Goal: Information Seeking & Learning: Learn about a topic

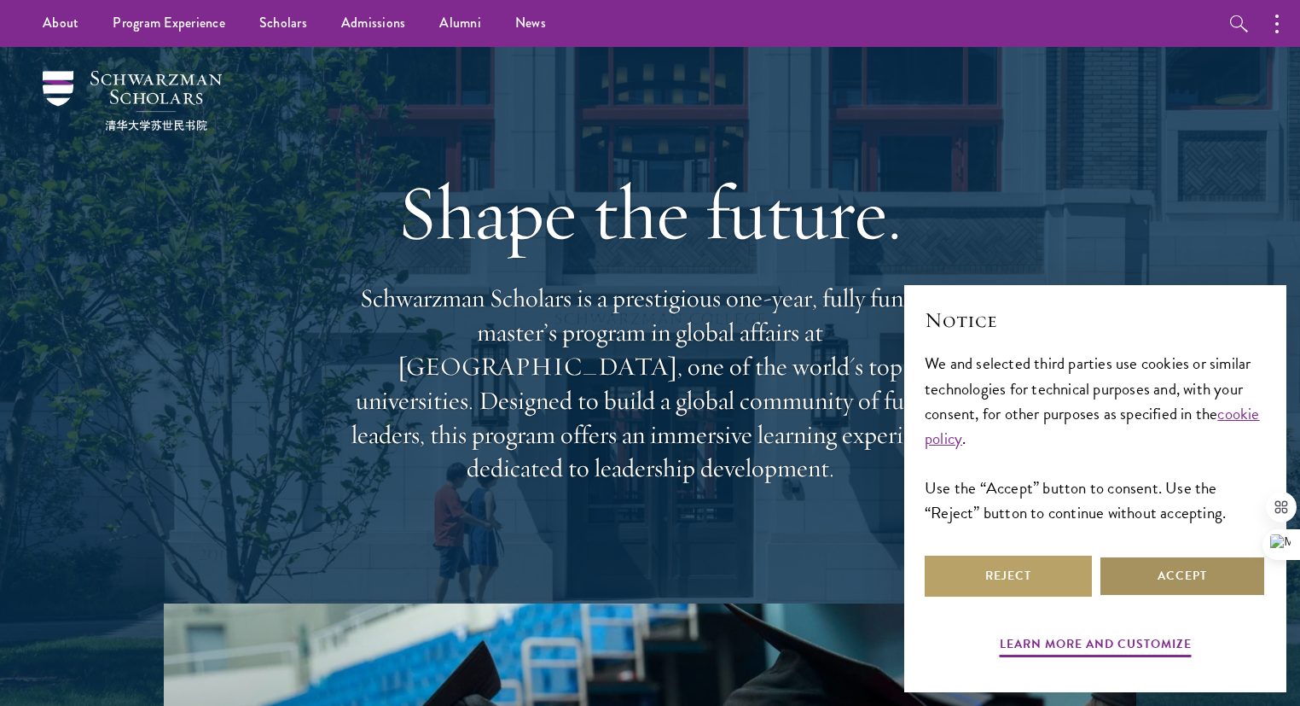
click at [1152, 569] on button "Accept" at bounding box center [1182, 575] width 167 height 41
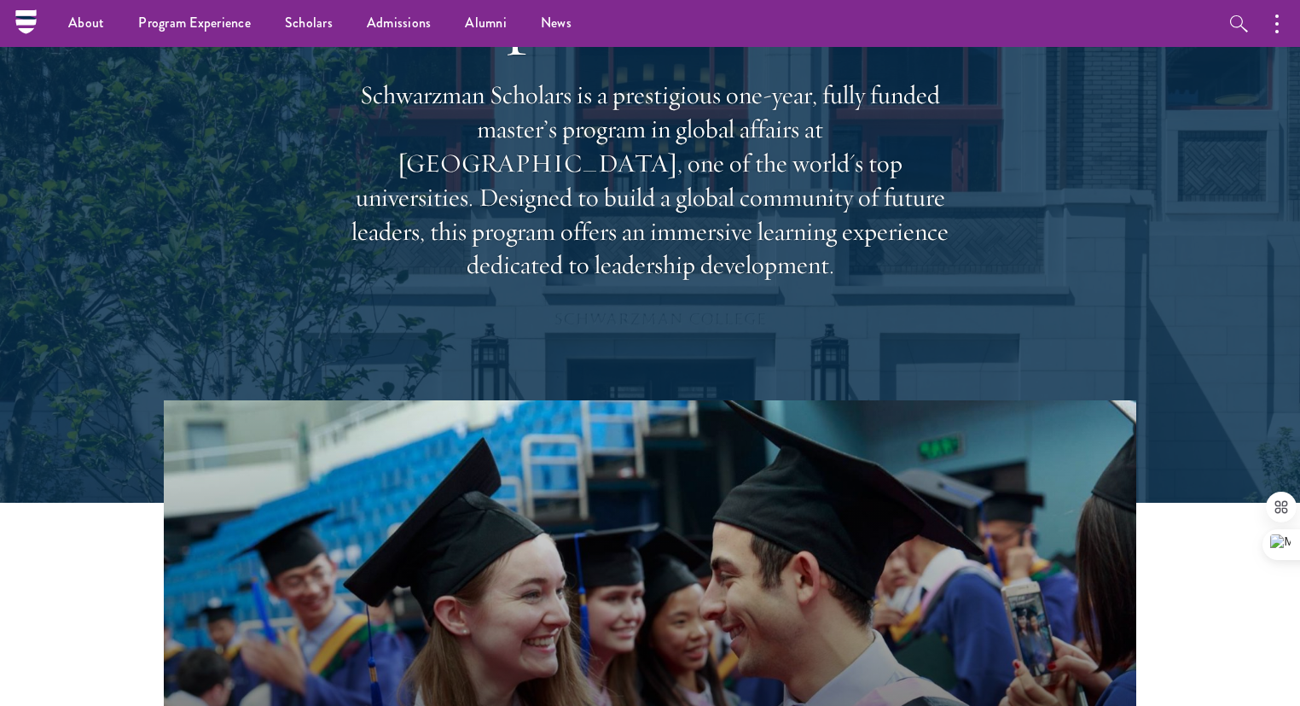
scroll to position [171, 0]
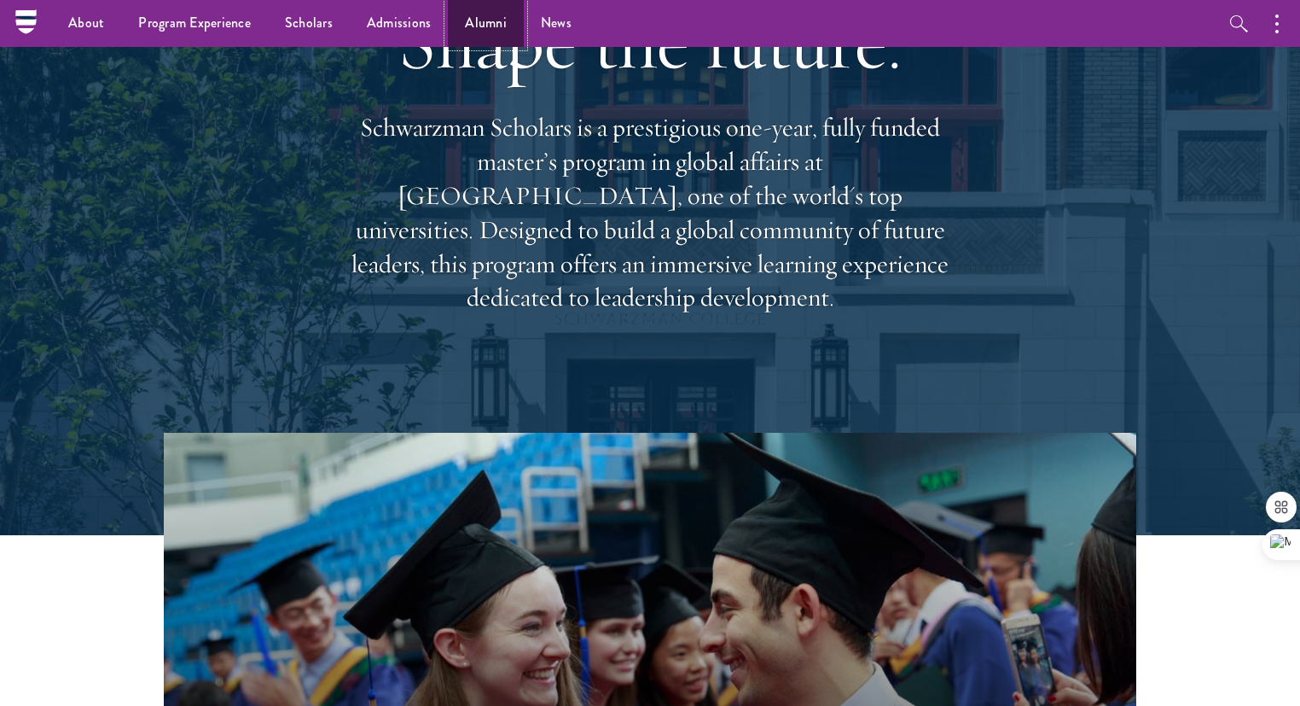
click at [462, 20] on link "Alumni" at bounding box center [486, 23] width 76 height 47
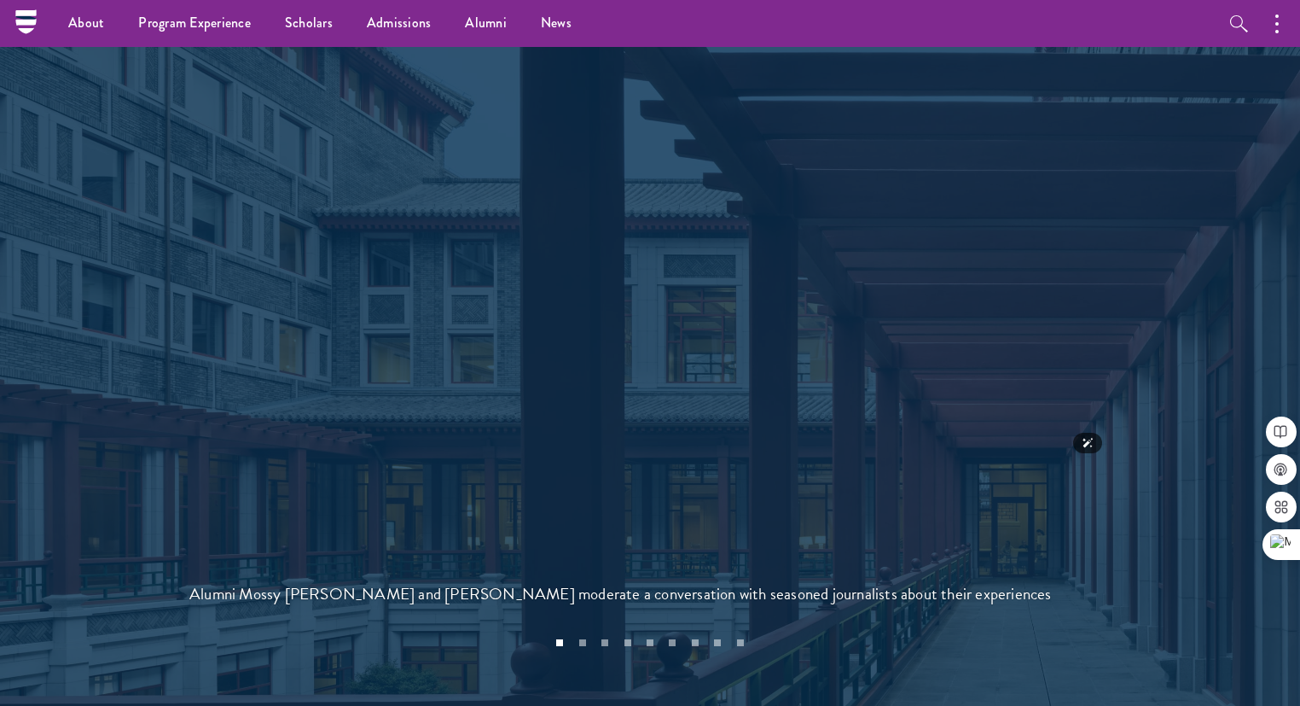
scroll to position [3669, 0]
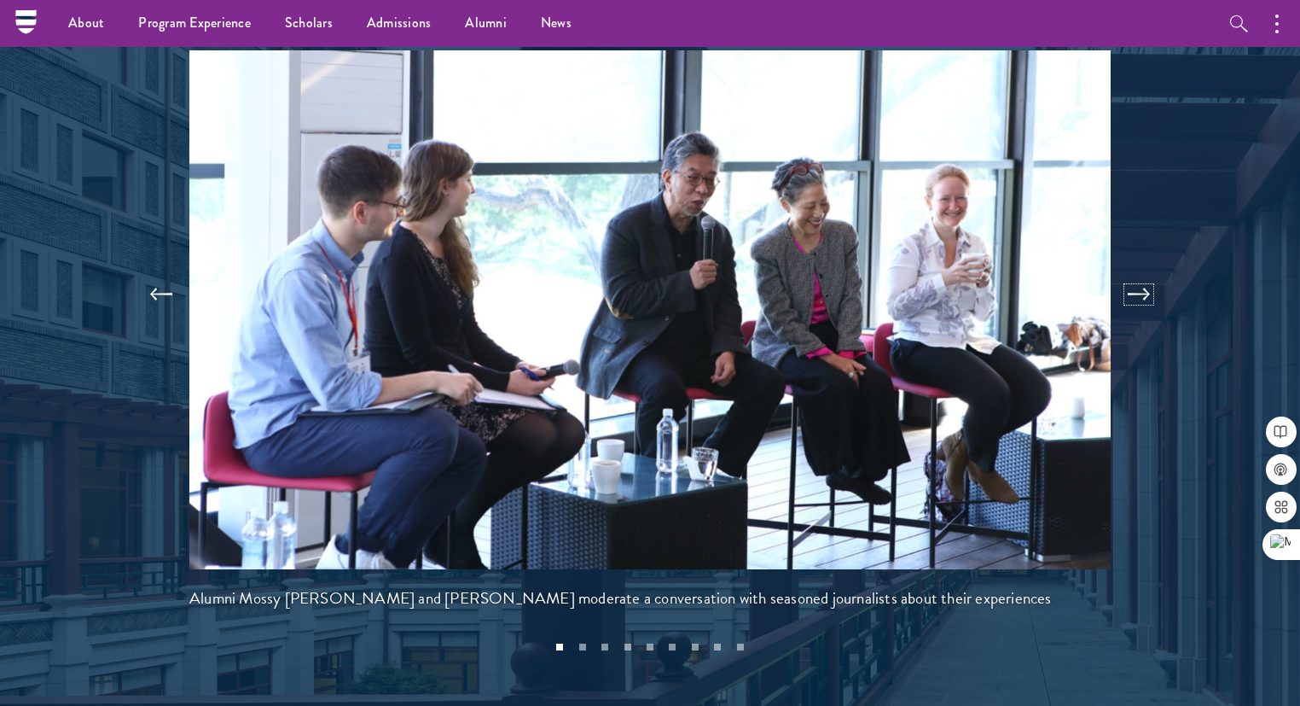
click at [1142, 270] on button at bounding box center [1139, 294] width 56 height 48
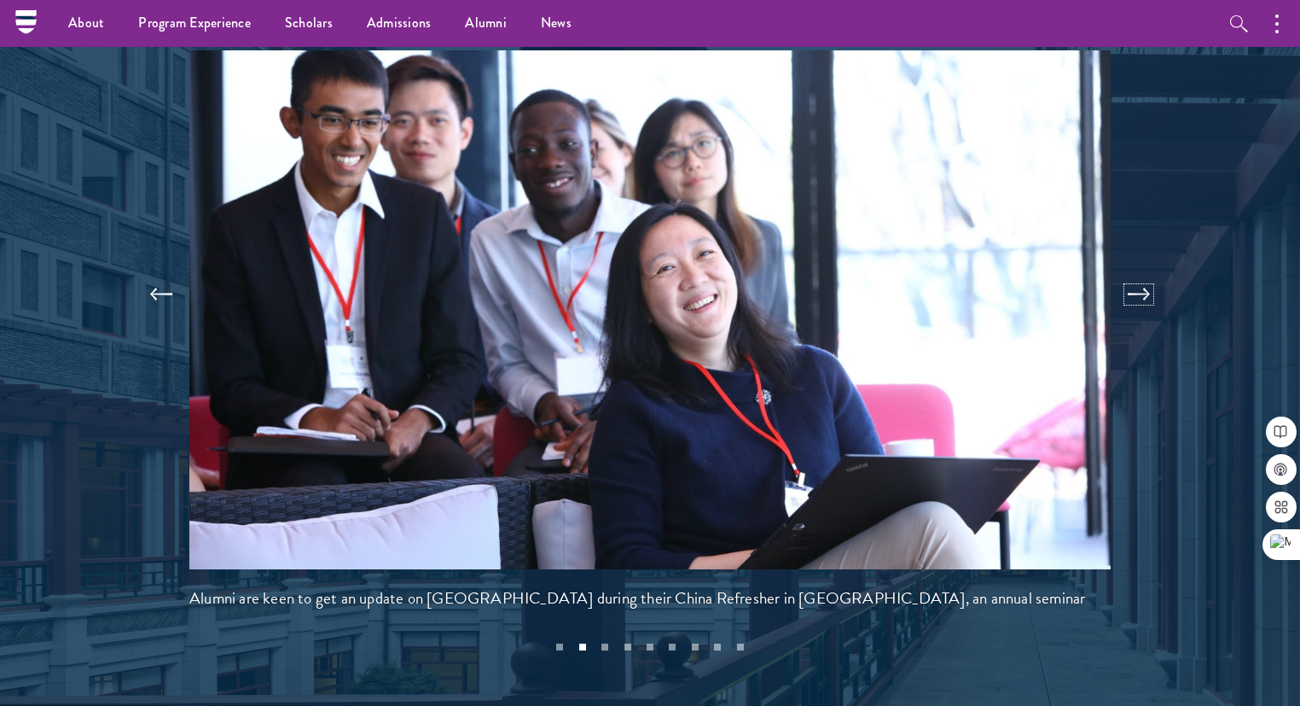
click at [1142, 270] on button at bounding box center [1139, 294] width 56 height 48
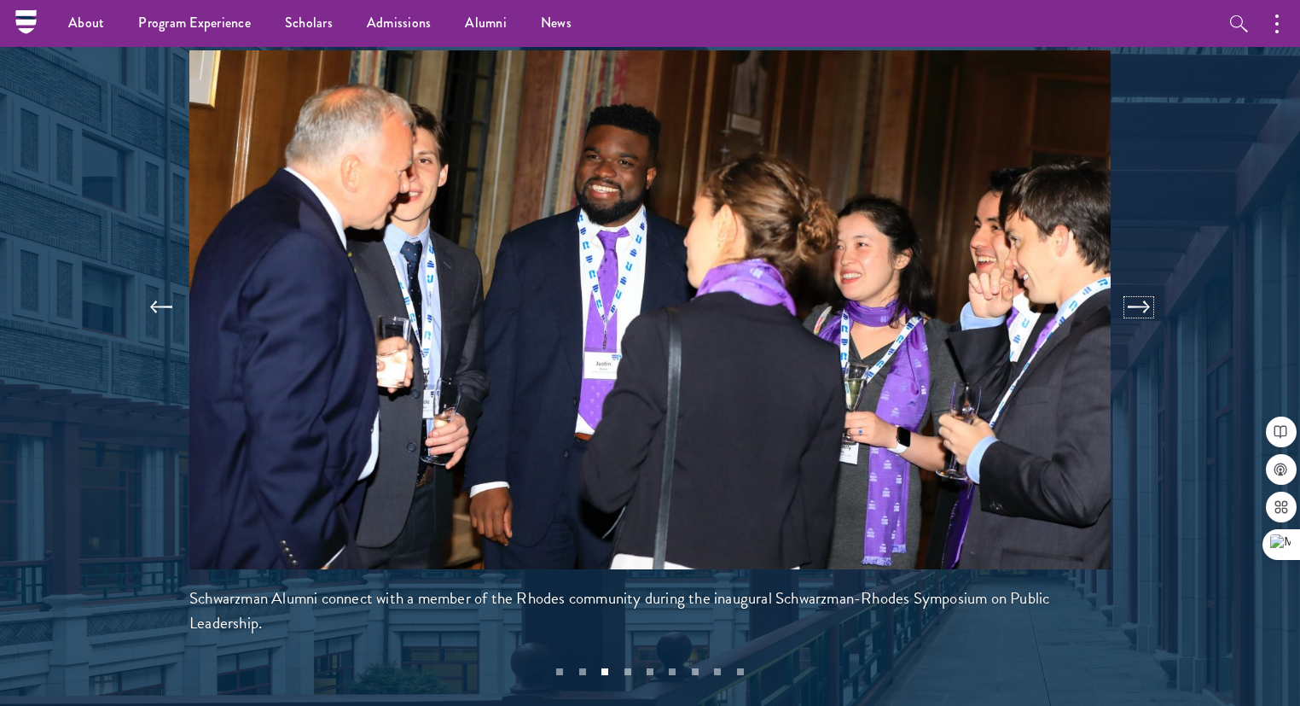
click at [1142, 283] on button at bounding box center [1139, 307] width 56 height 48
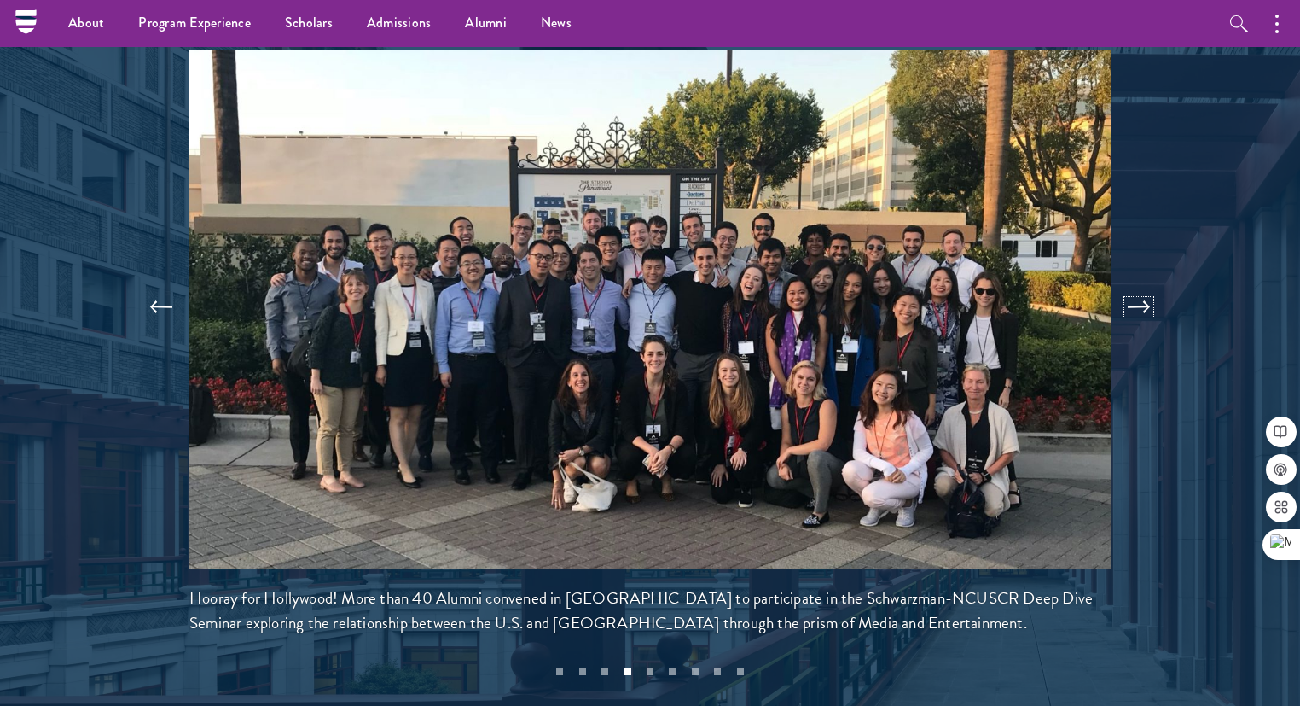
click at [1142, 283] on button at bounding box center [1139, 307] width 56 height 48
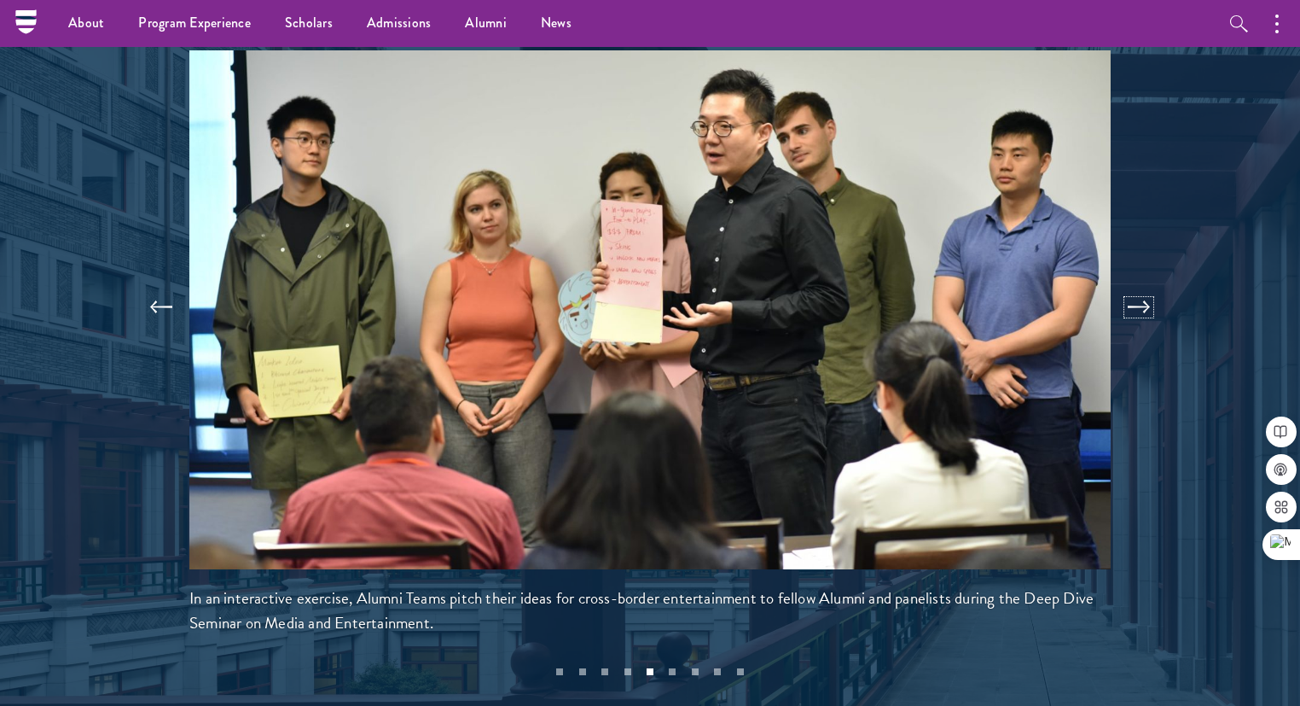
click at [1142, 283] on button at bounding box center [1139, 307] width 56 height 48
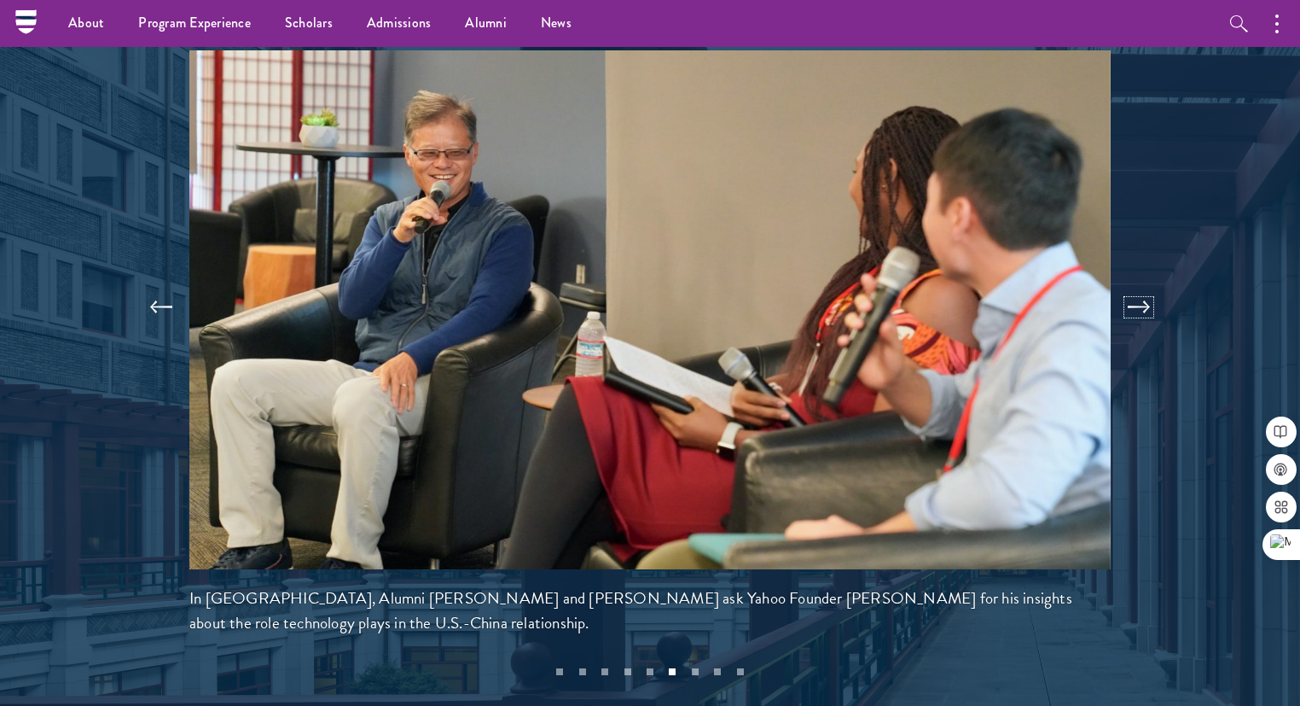
click at [1142, 283] on button at bounding box center [1139, 307] width 56 height 48
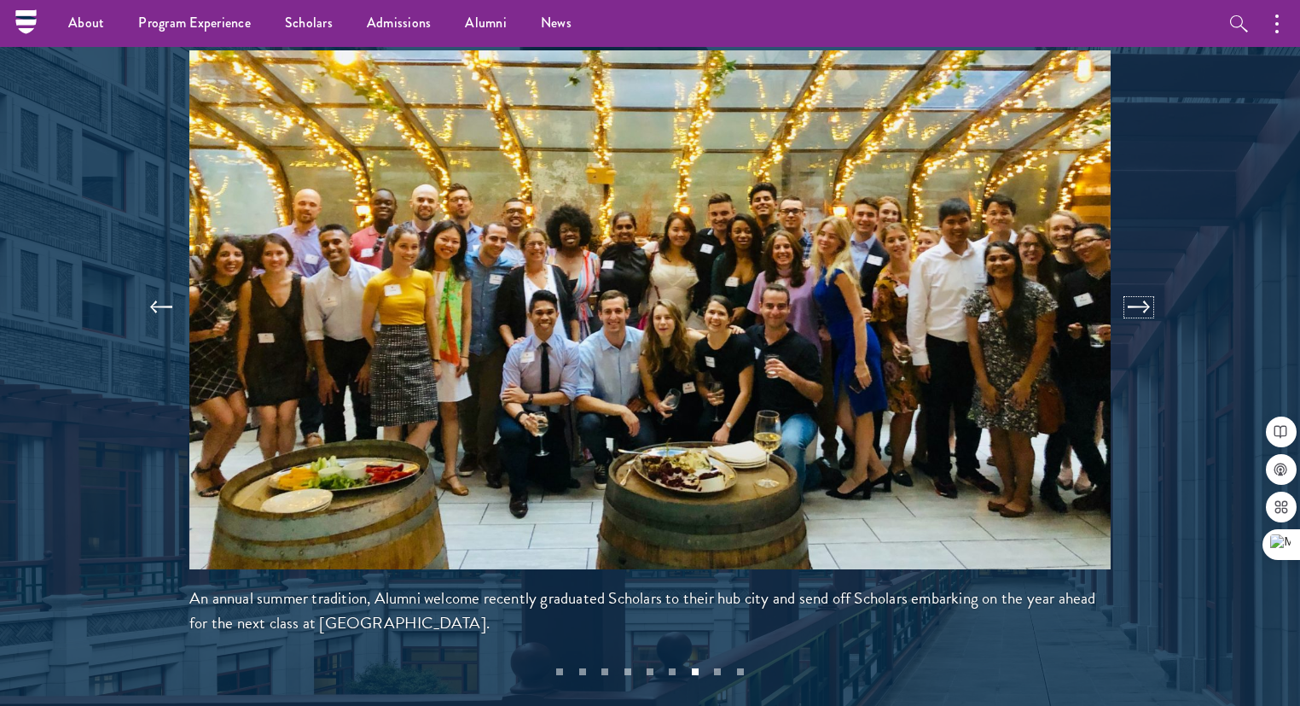
click at [1142, 283] on button at bounding box center [1139, 307] width 56 height 48
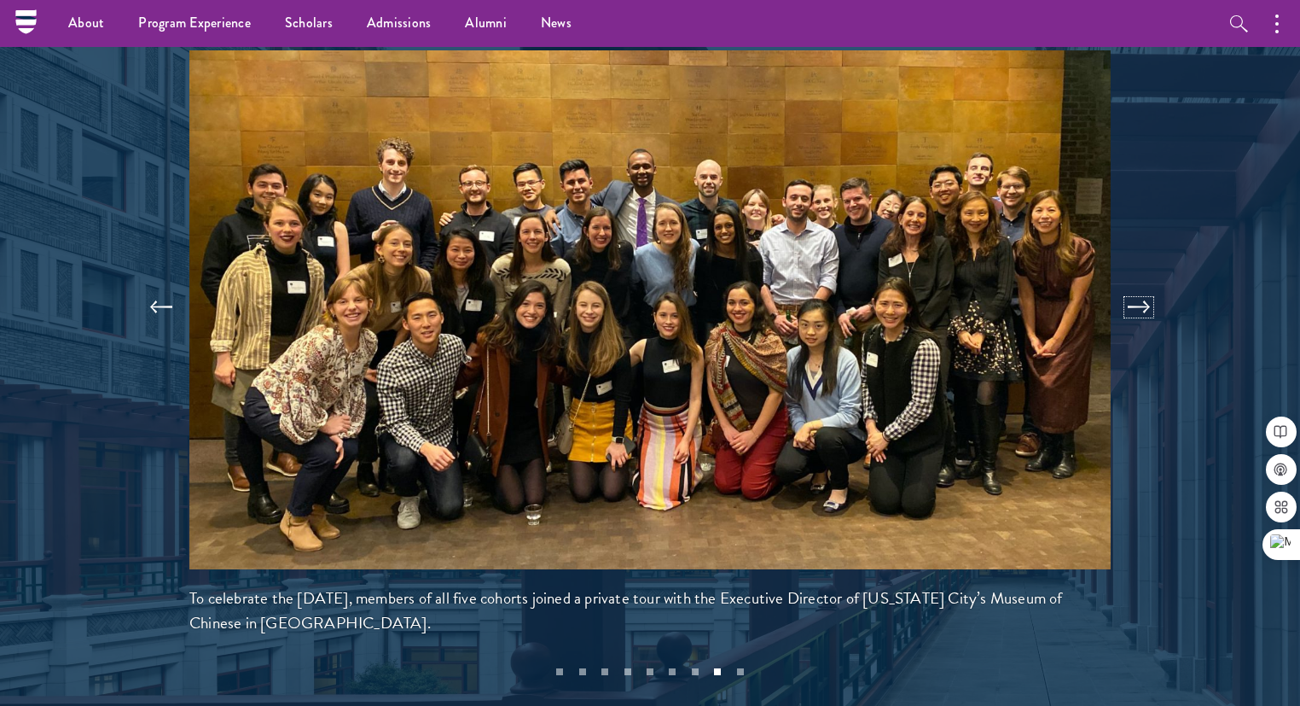
click at [1142, 283] on button at bounding box center [1139, 307] width 56 height 48
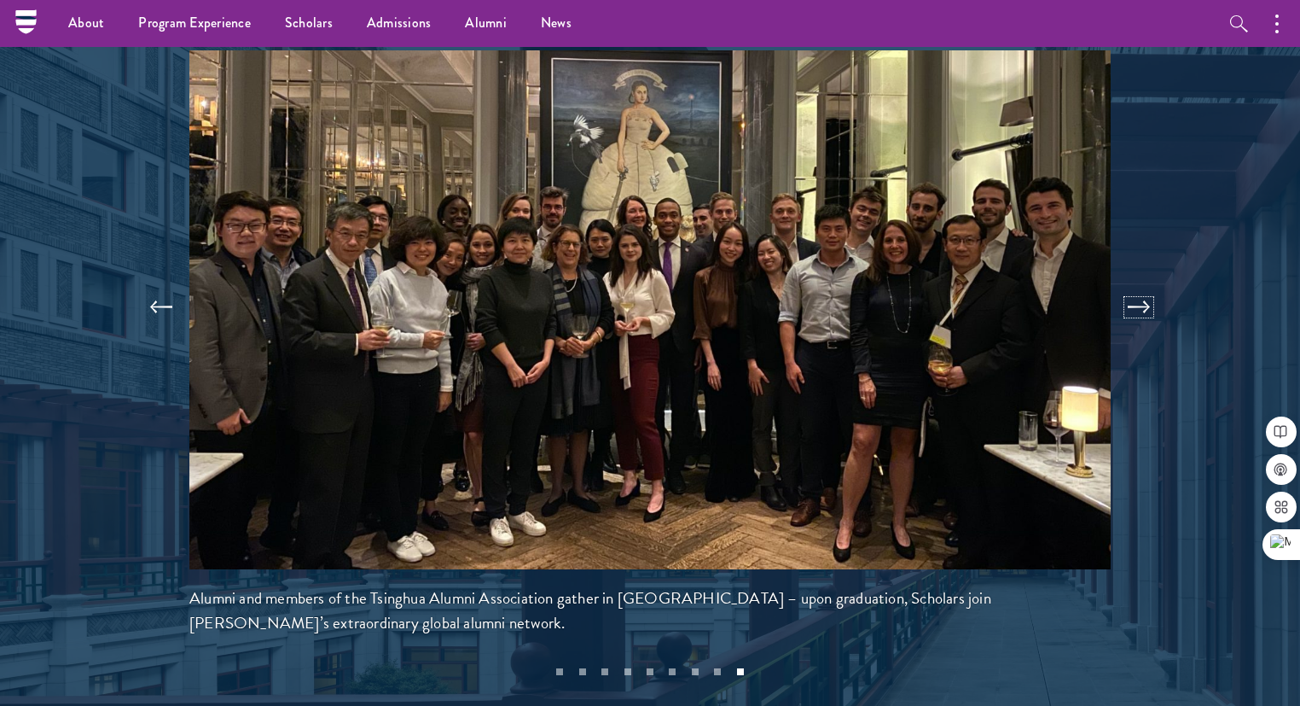
click at [1142, 283] on button at bounding box center [1139, 307] width 56 height 48
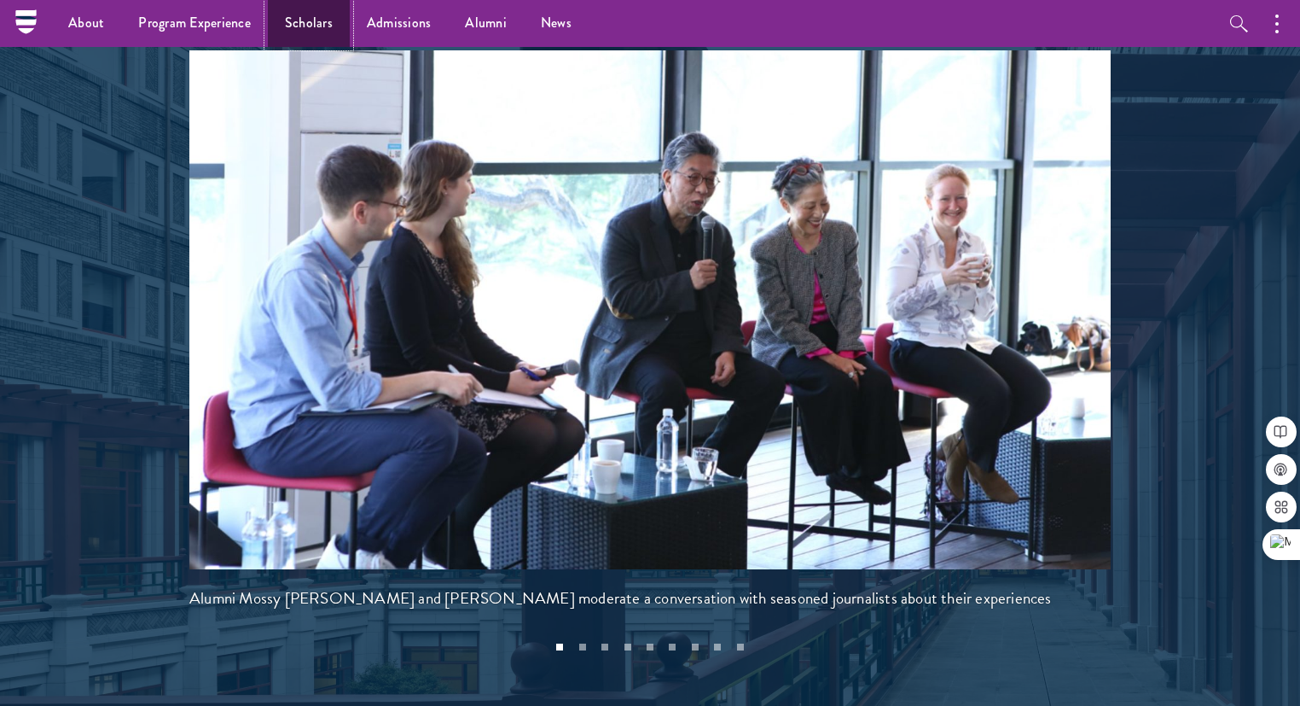
click at [309, 15] on link "Scholars" at bounding box center [309, 23] width 82 height 47
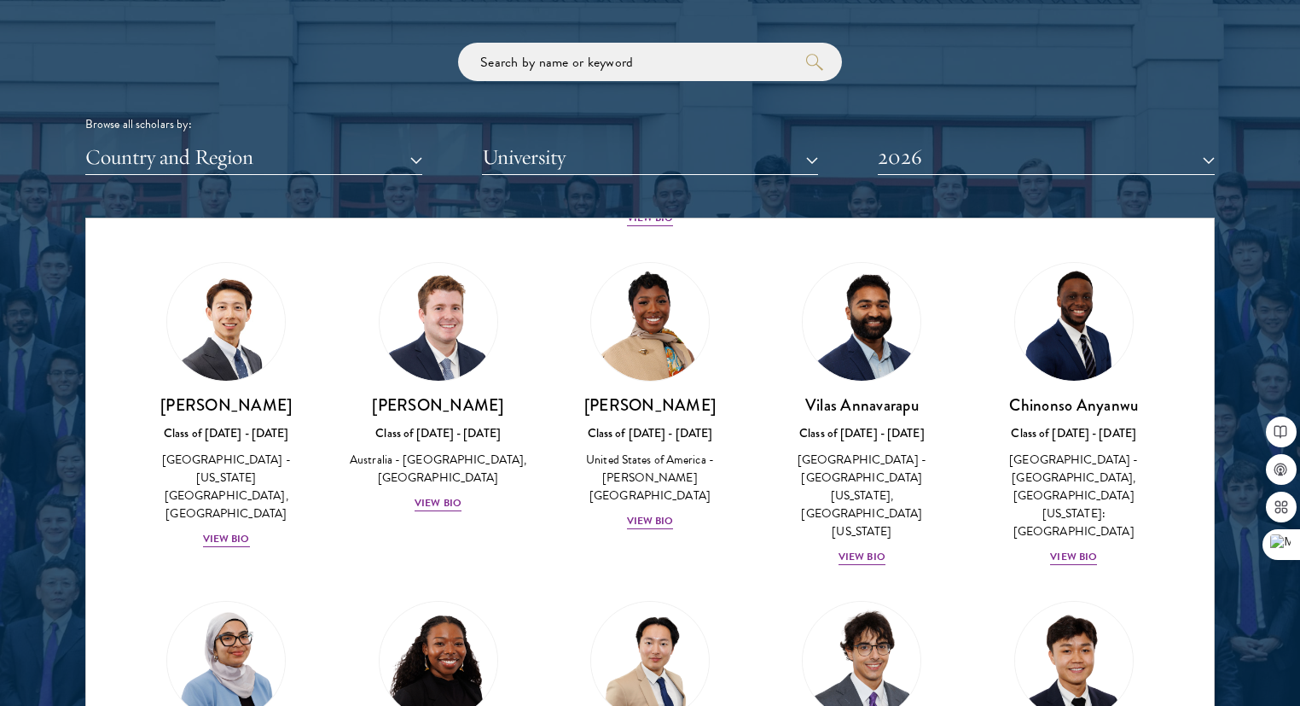
scroll to position [683, 0]
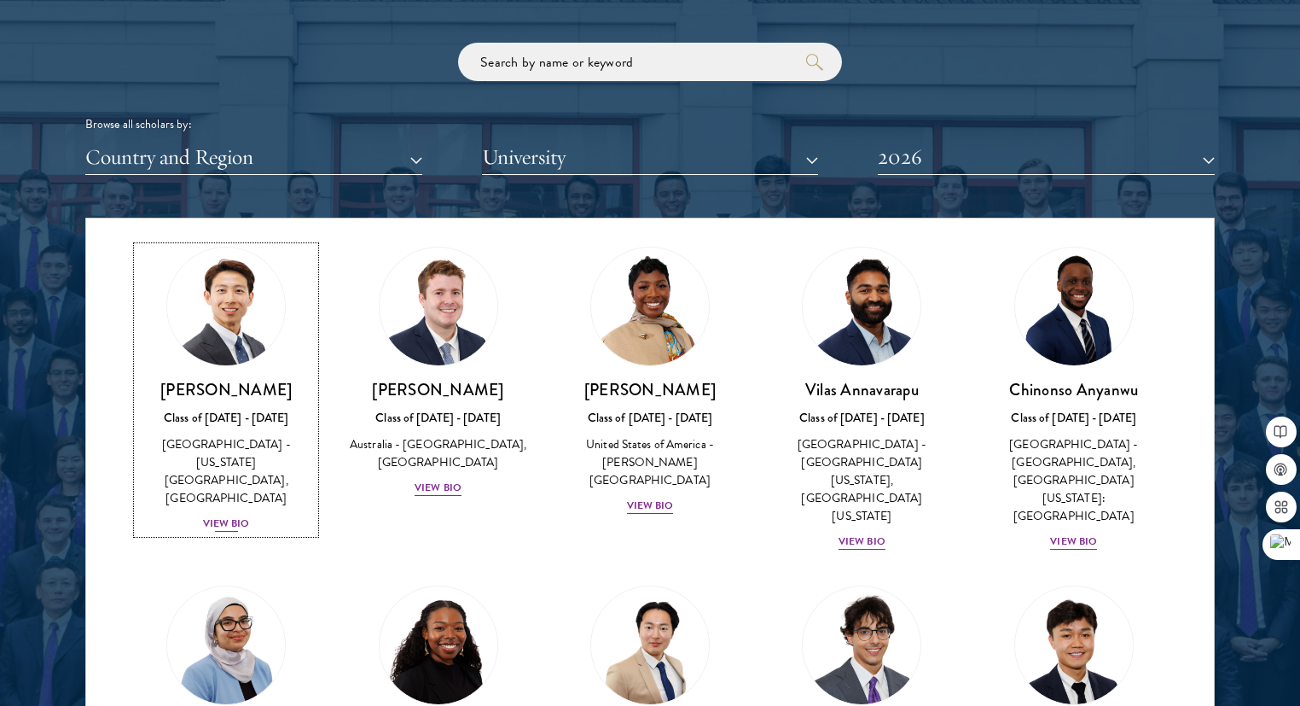
click at [229, 515] on div "View Bio" at bounding box center [226, 523] width 47 height 16
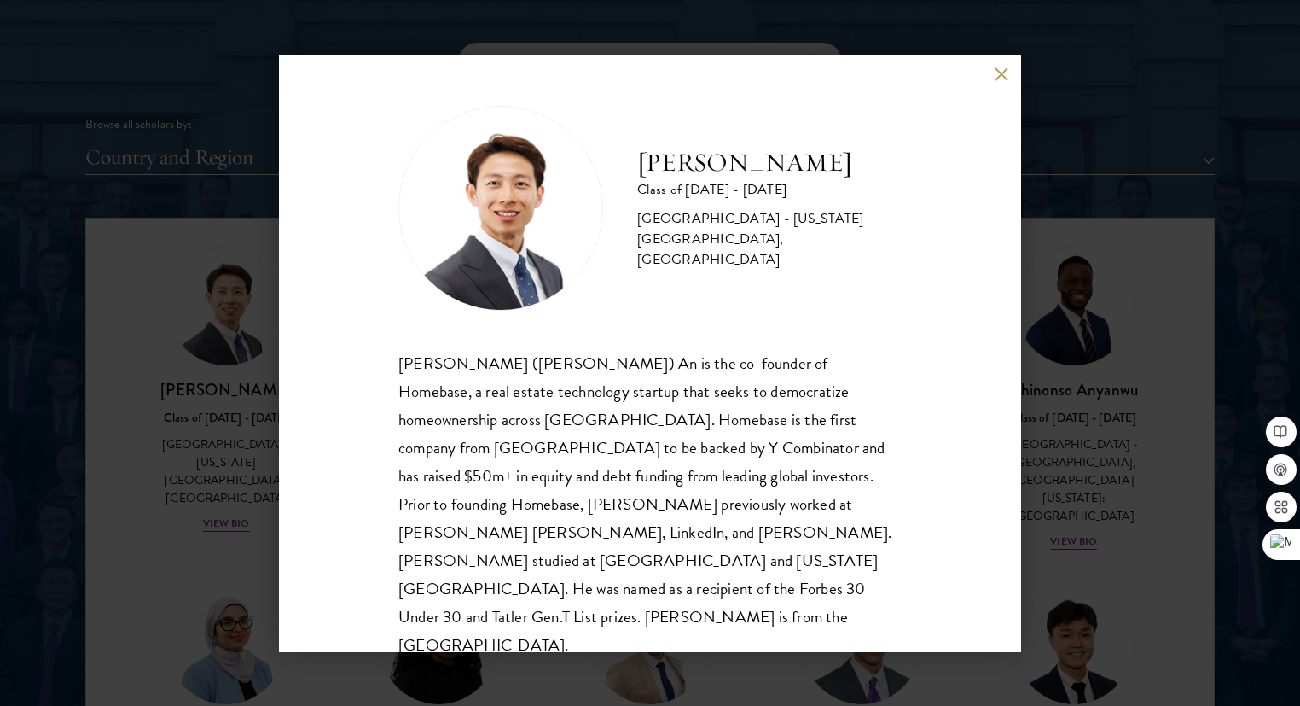
click at [1002, 79] on button at bounding box center [1001, 74] width 15 height 15
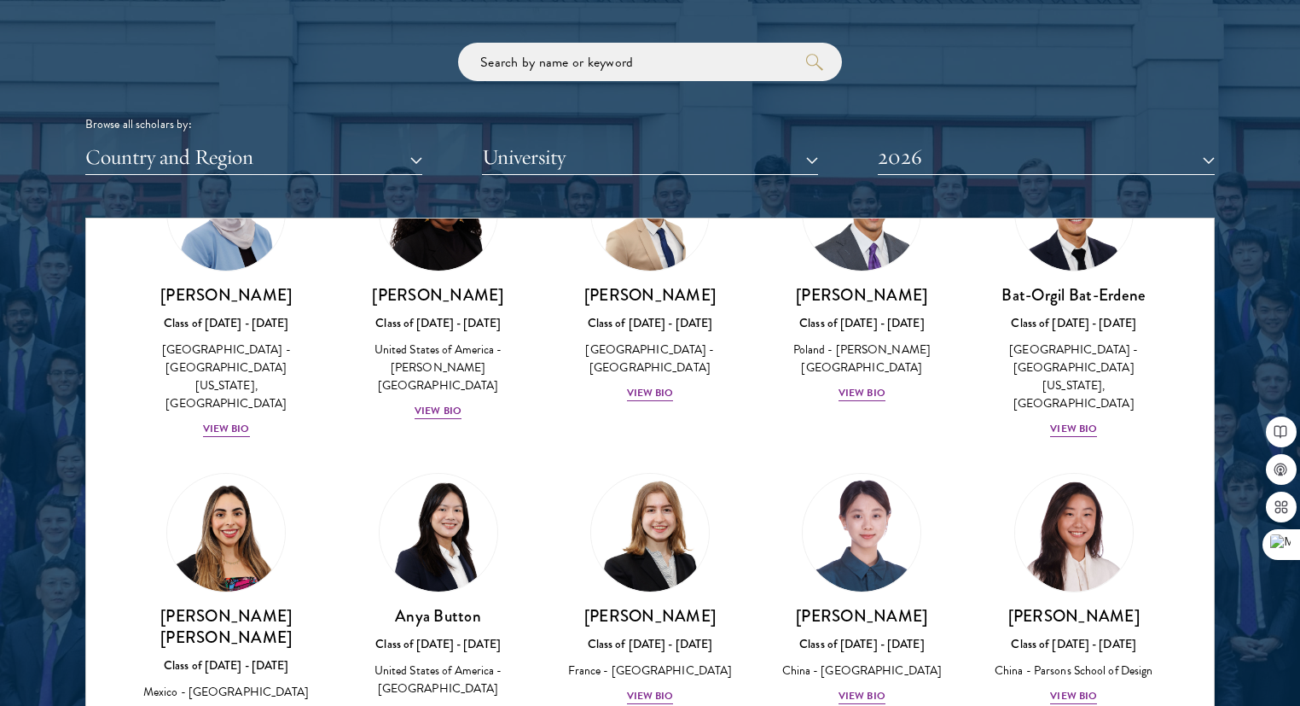
scroll to position [1194, 0]
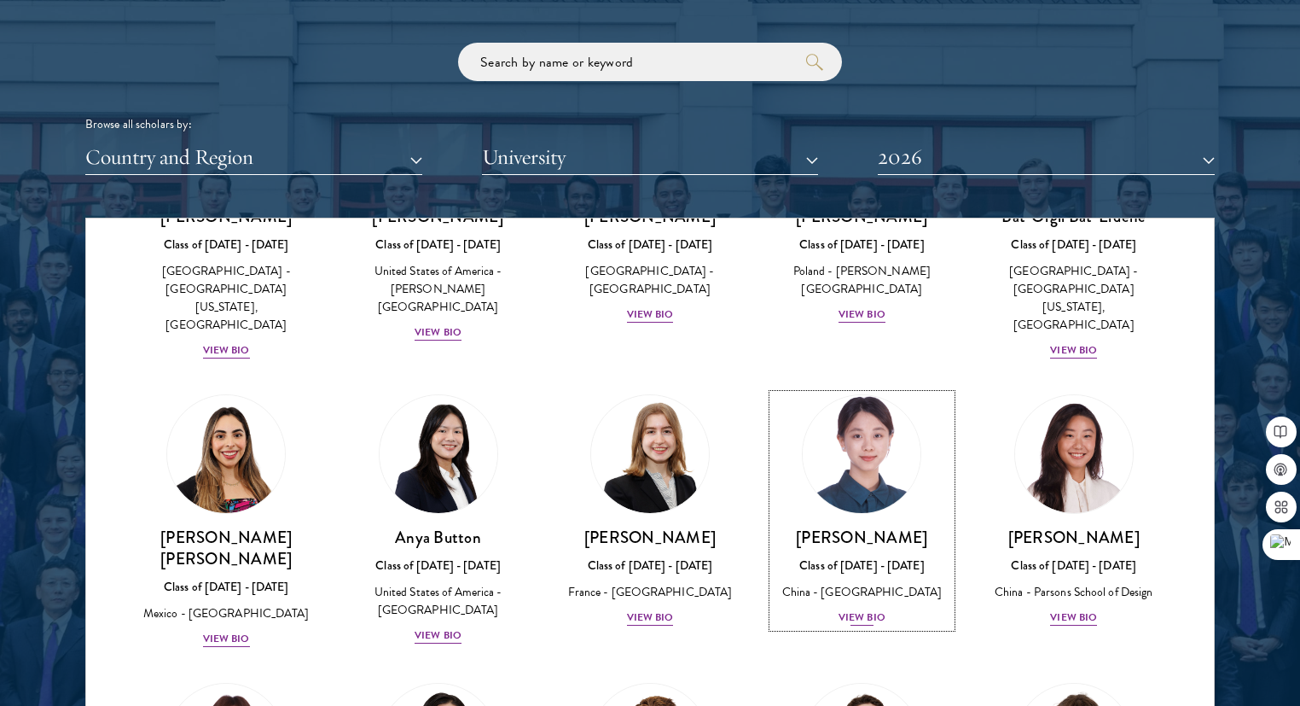
click at [848, 609] on div "View Bio" at bounding box center [862, 617] width 47 height 16
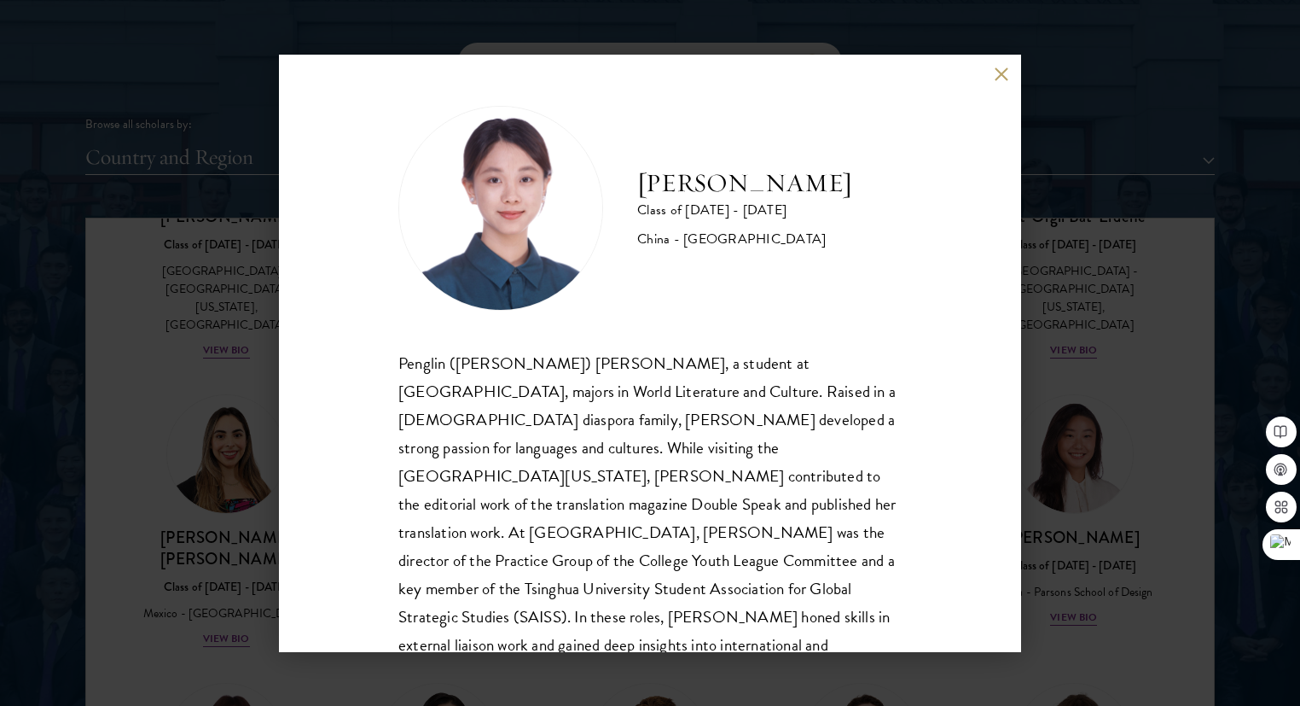
click at [1001, 82] on div "Claire Chen Class of 2025 - 2026 China - Tsinghua University Penglin (Claire) C…" at bounding box center [650, 353] width 742 height 597
click at [993, 70] on div "Claire Chen Class of 2025 - 2026 China - Tsinghua University Penglin (Claire) C…" at bounding box center [650, 353] width 742 height 597
click at [1003, 77] on button at bounding box center [1001, 74] width 15 height 15
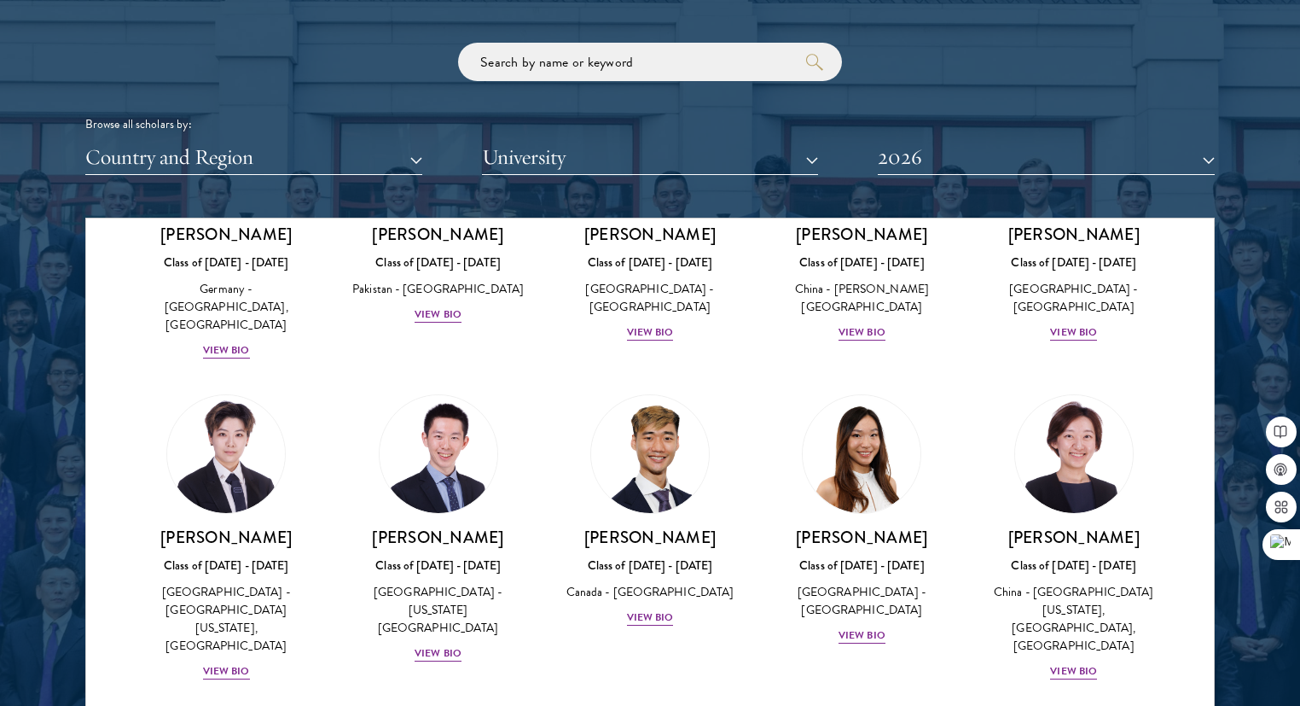
scroll to position [4436, 0]
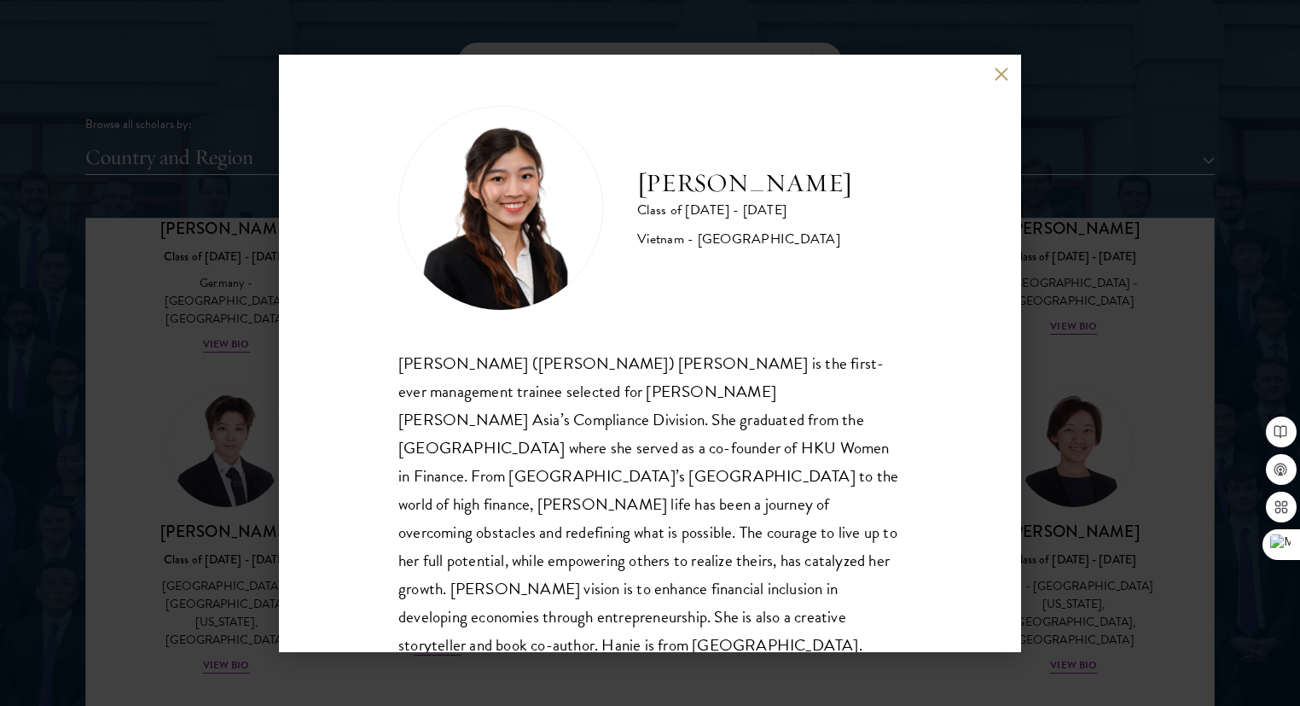
scroll to position [30, 0]
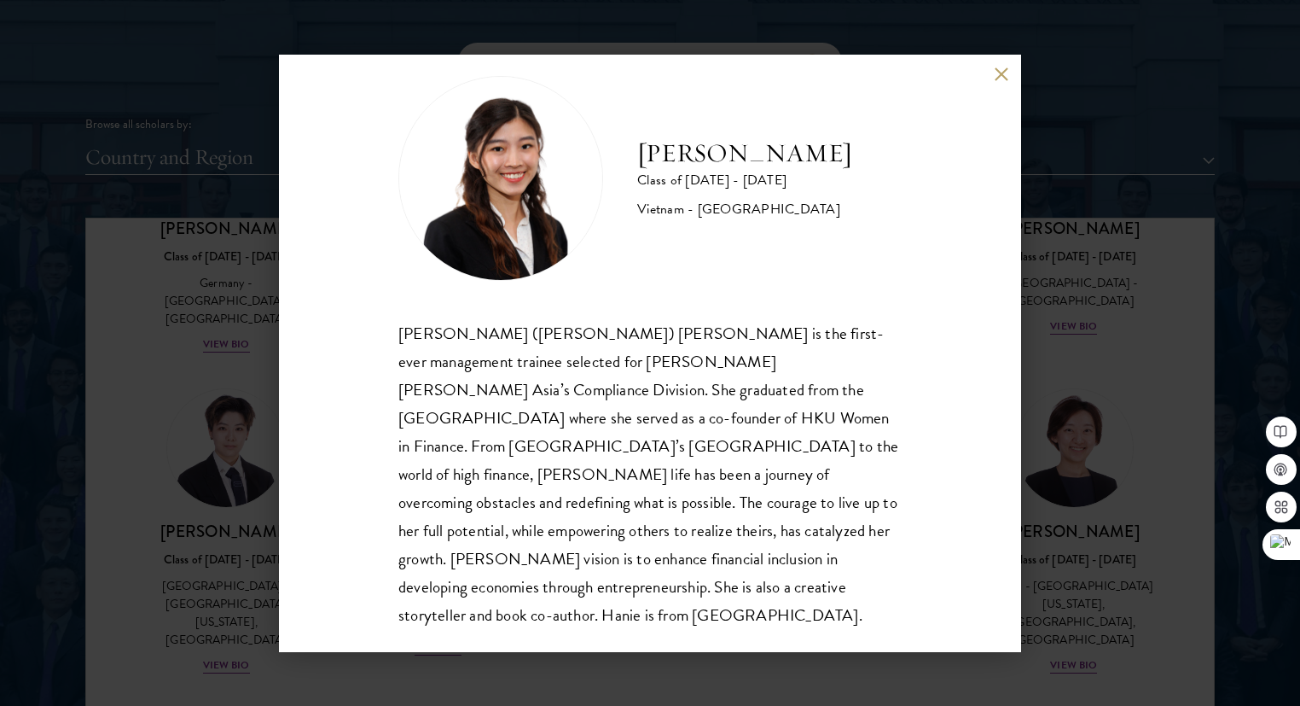
click at [1001, 80] on button at bounding box center [1001, 74] width 15 height 15
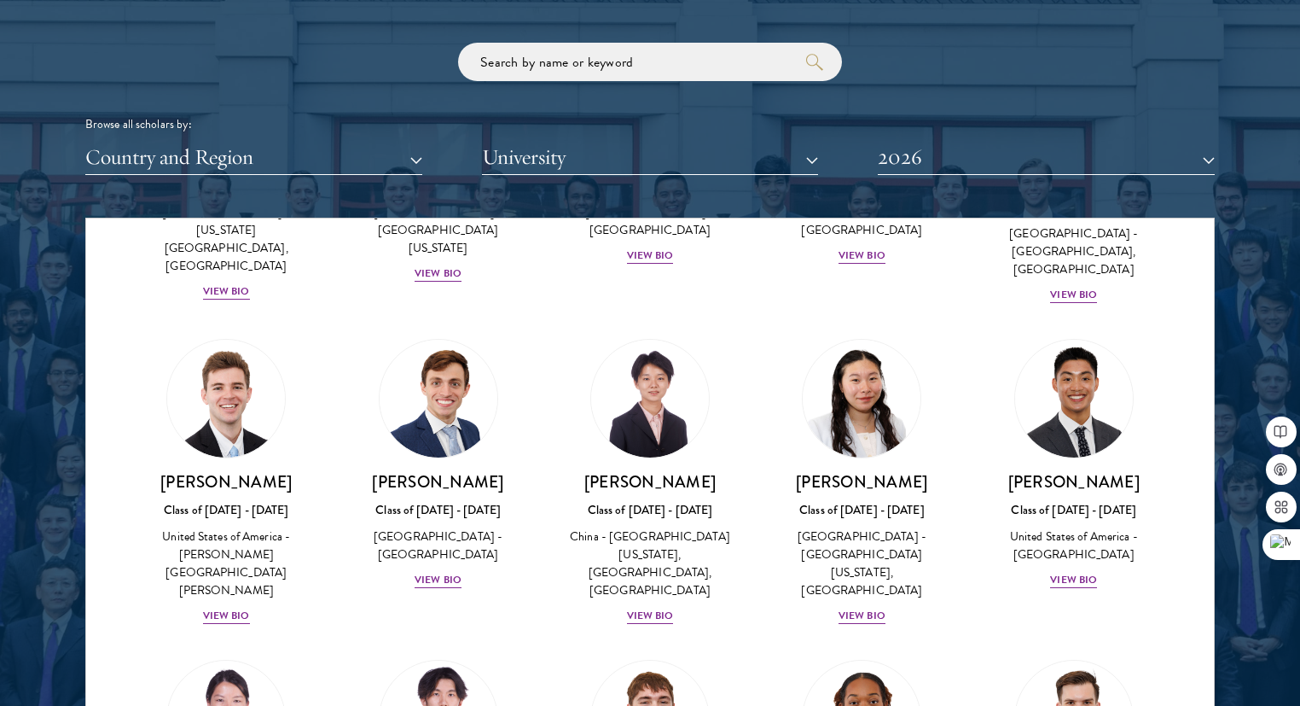
scroll to position [7934, 0]
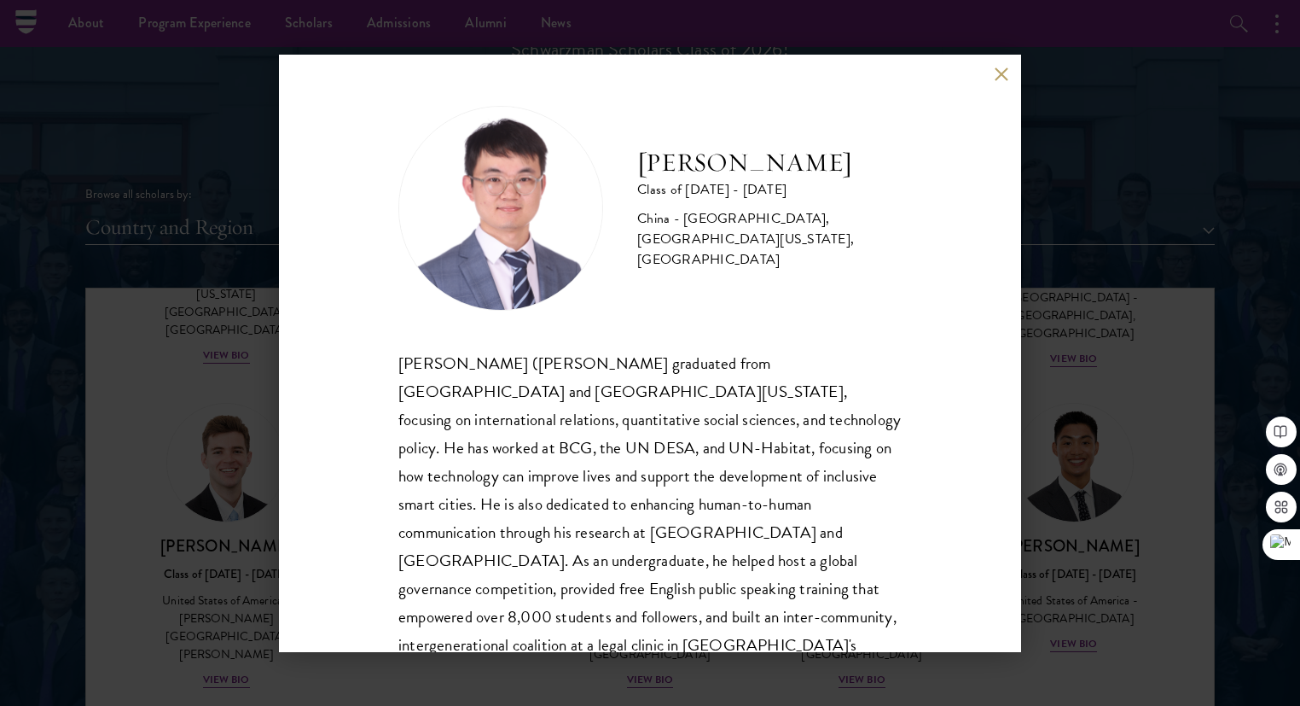
scroll to position [1962, 0]
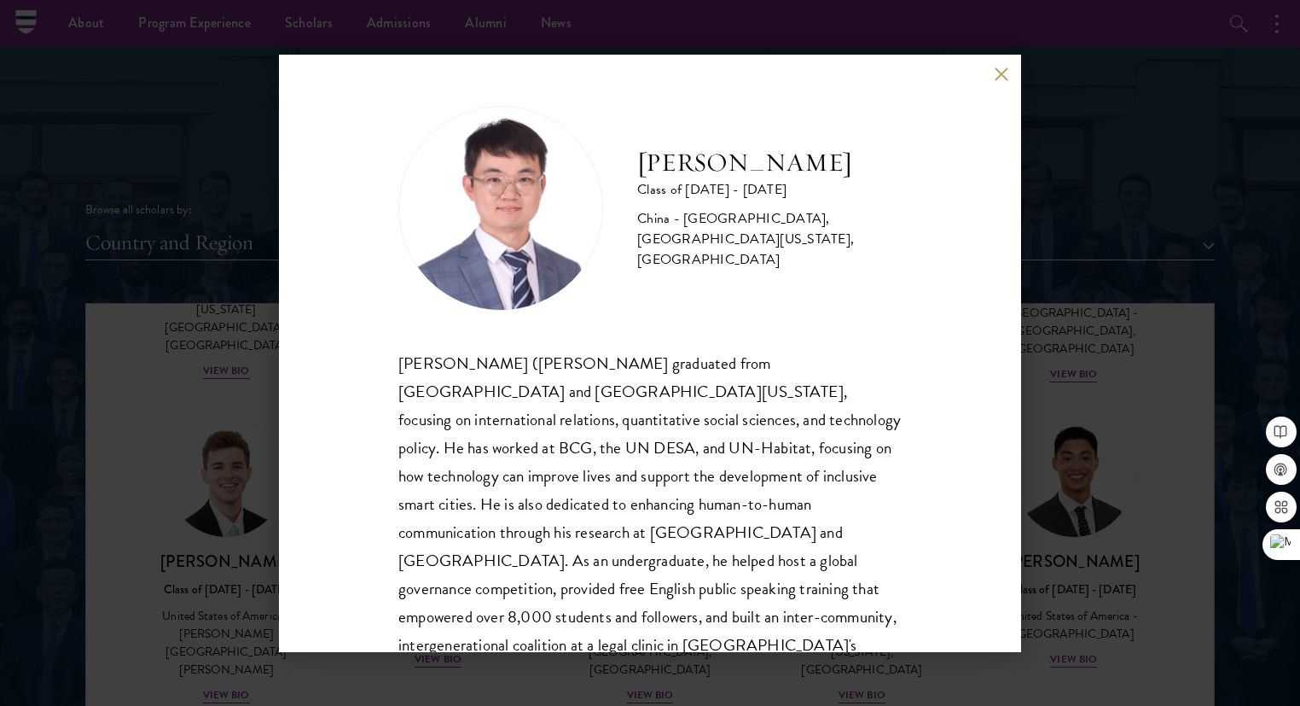
click at [1002, 78] on button at bounding box center [1001, 74] width 15 height 15
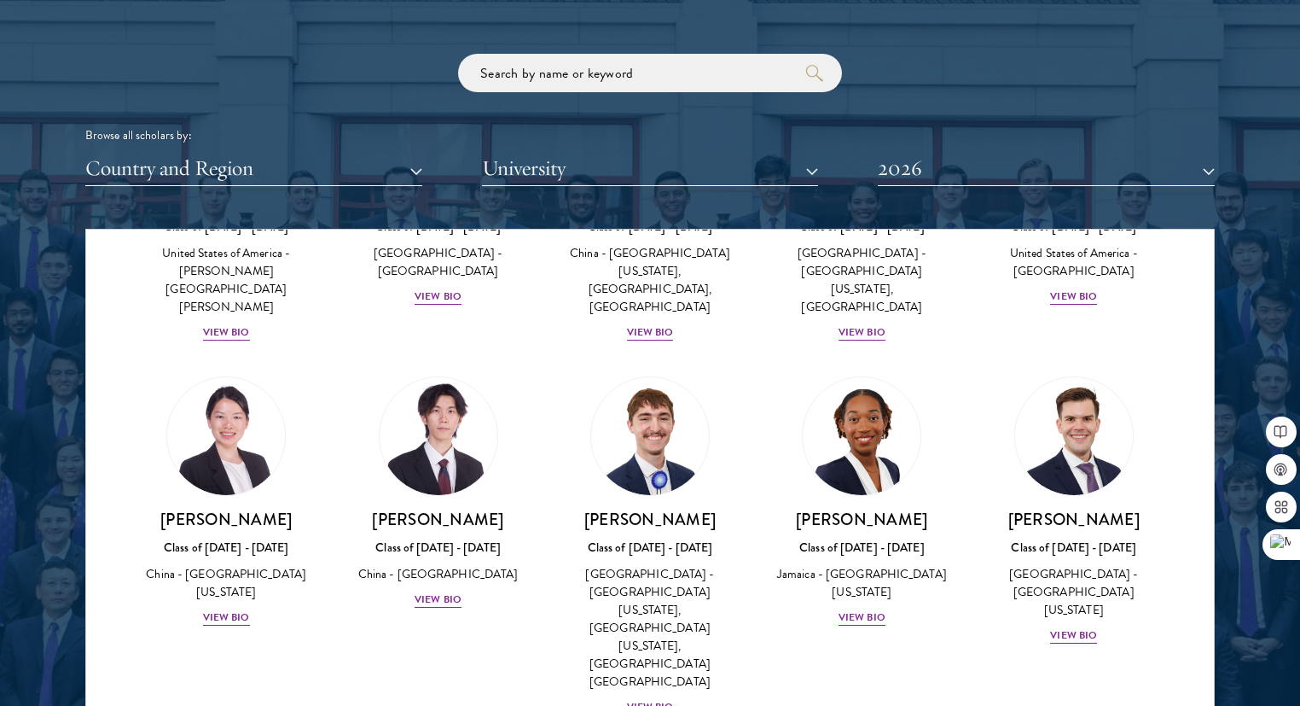
scroll to position [2090, 0]
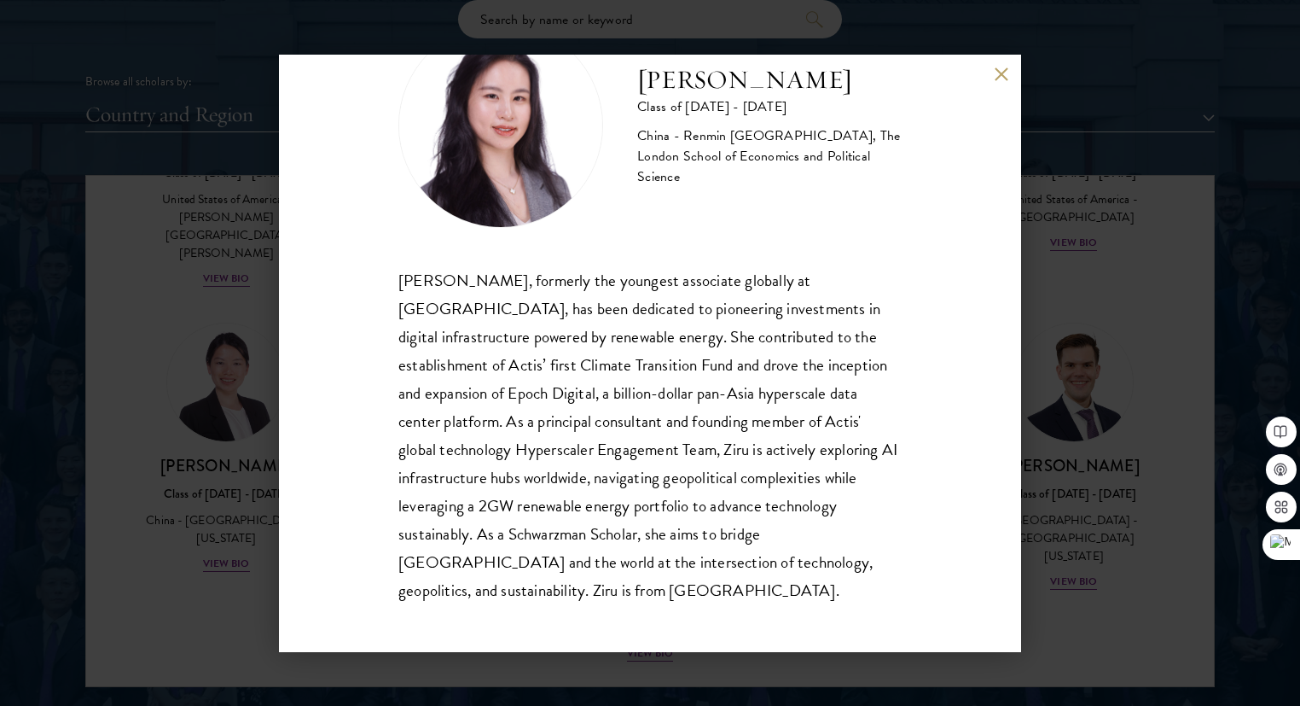
scroll to position [86, 0]
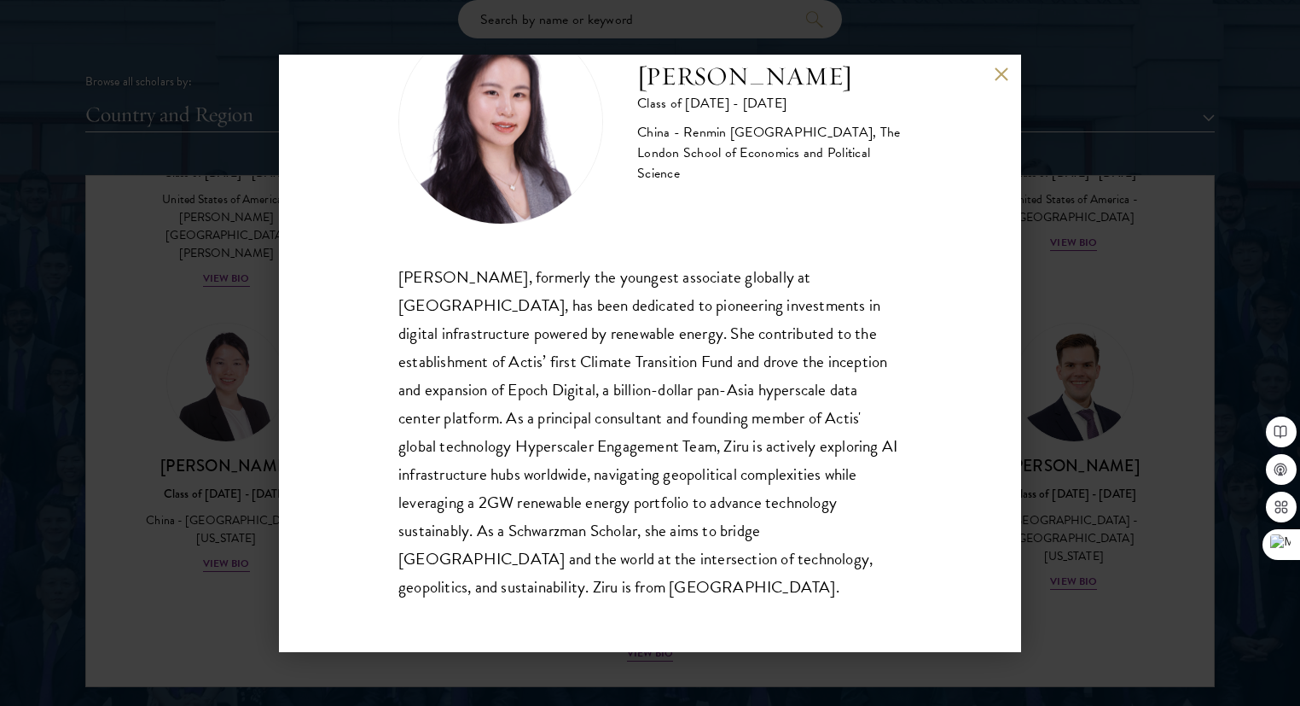
click at [1002, 73] on button at bounding box center [1001, 74] width 15 height 15
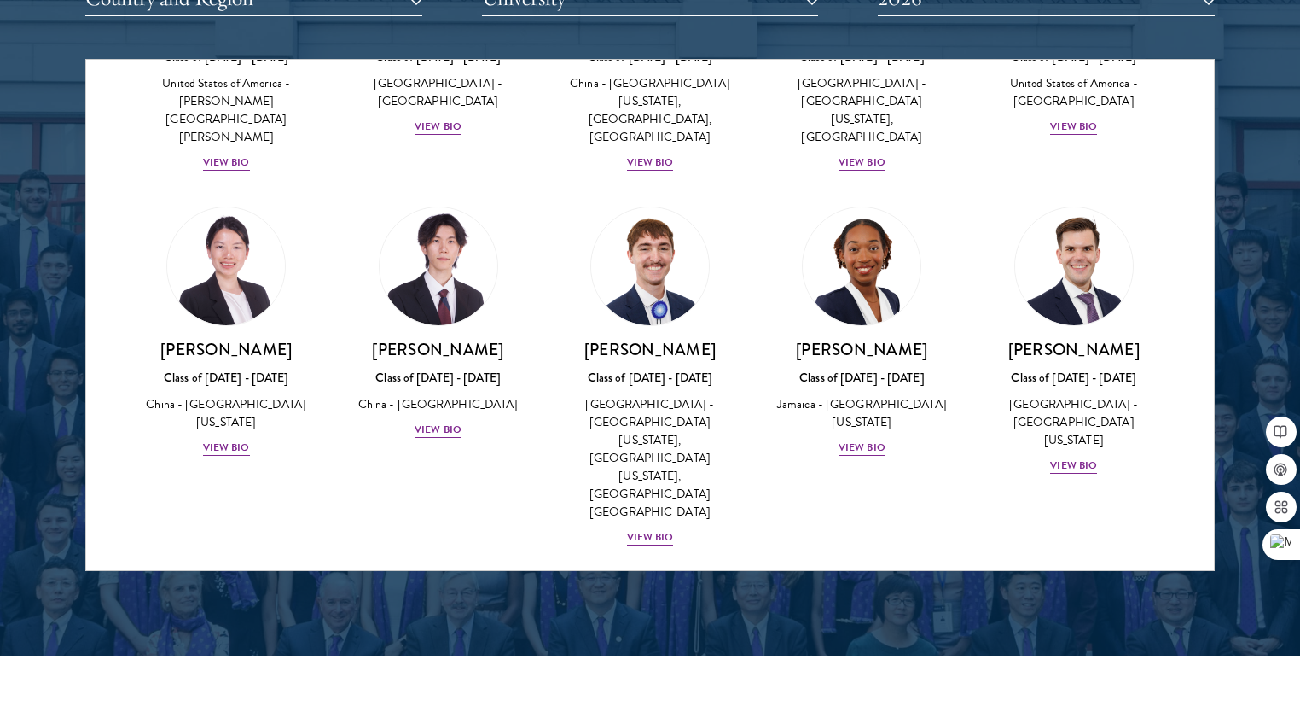
scroll to position [2261, 0]
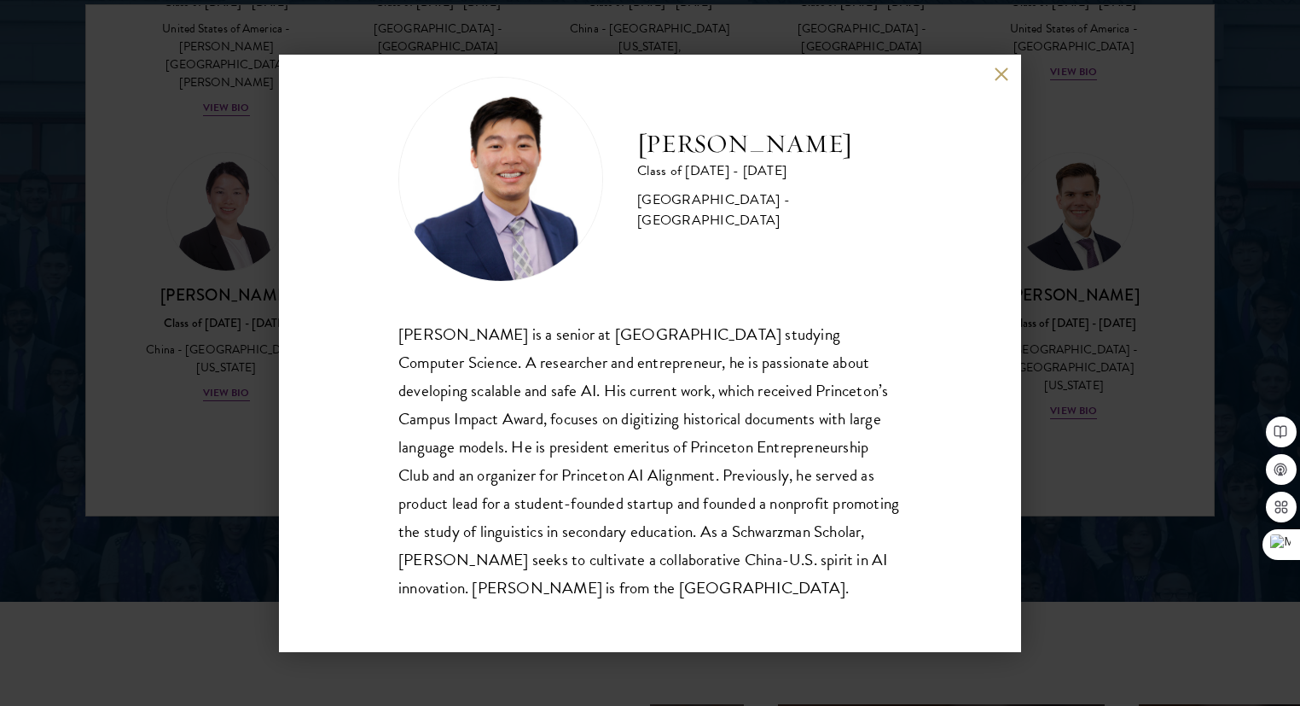
scroll to position [30, 0]
click at [1003, 76] on button at bounding box center [1001, 74] width 15 height 15
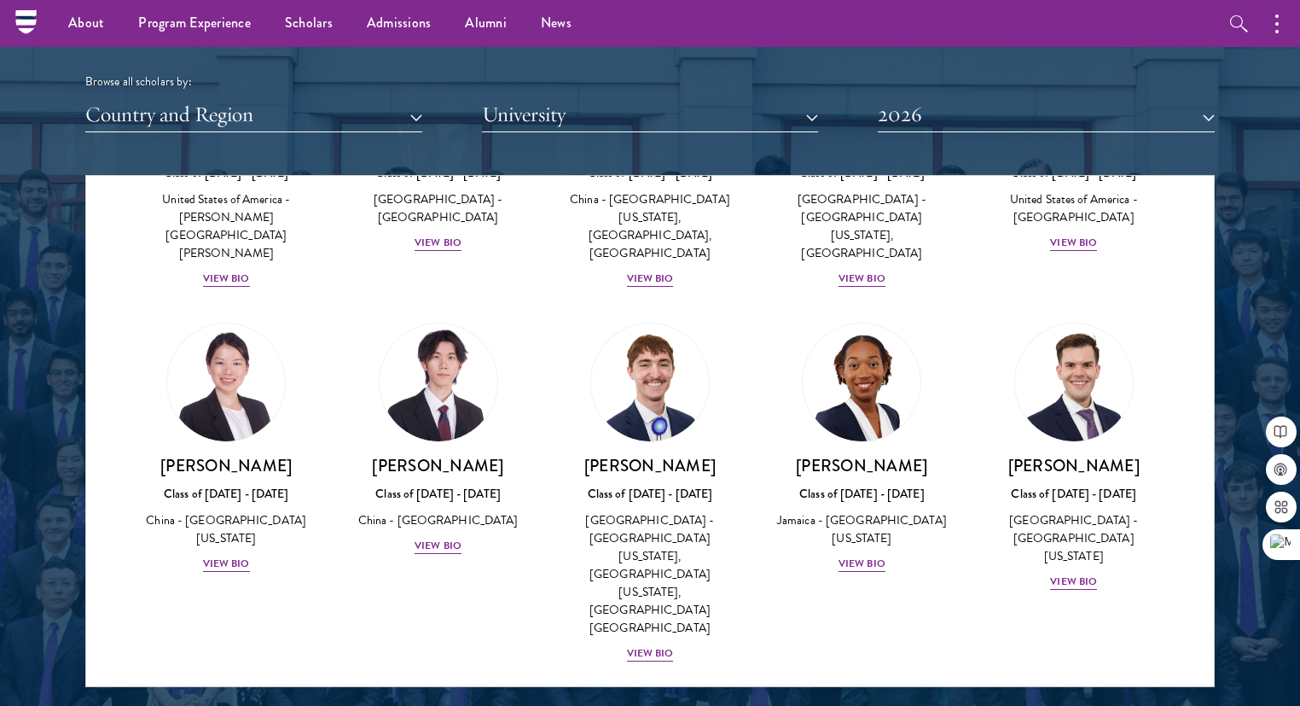
scroll to position [2048, 0]
